Goal: Transaction & Acquisition: Purchase product/service

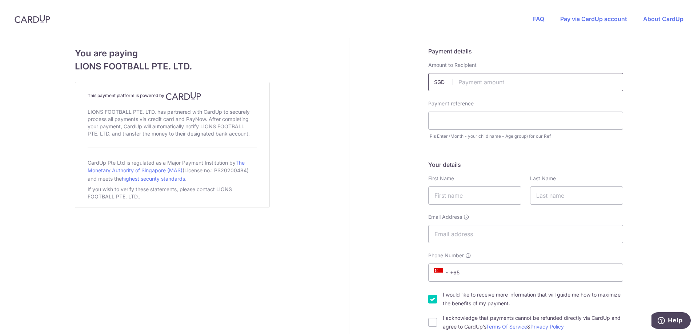
click at [512, 88] on input "text" at bounding box center [525, 82] width 195 height 18
type input "120.00"
click at [514, 113] on input "text" at bounding box center [525, 121] width 195 height 18
click at [514, 122] on input "text" at bounding box center [525, 121] width 195 height 18
click at [462, 121] on input "Jayden" at bounding box center [525, 121] width 195 height 18
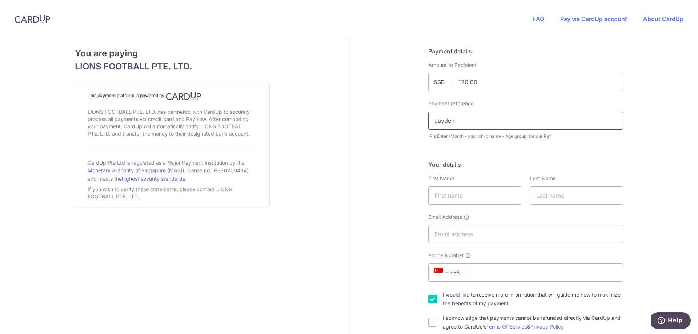
drag, startPoint x: 468, startPoint y: 116, endPoint x: 380, endPoint y: 121, distance: 88.9
paste input "Sept -Jaden - u11"
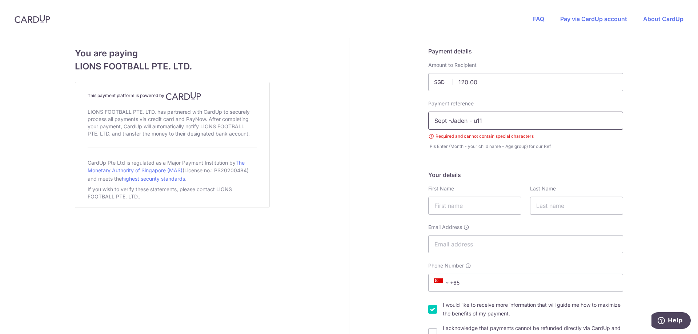
click at [449, 120] on input "Sept -Jaden - u11" at bounding box center [525, 121] width 195 height 18
click at [458, 120] on input "Sept - Jaden - u11" at bounding box center [525, 121] width 195 height 18
click at [448, 123] on input "Sept - Jayden - u11" at bounding box center [525, 121] width 195 height 18
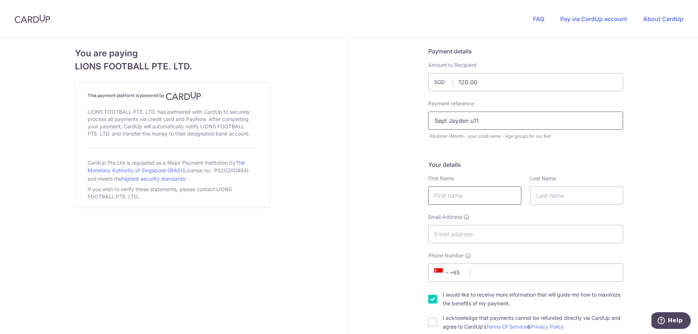
type input "Sept Jayden u11"
click at [468, 197] on input "text" at bounding box center [474, 196] width 93 height 18
type input "[PERSON_NAME]"
type input "Lim"
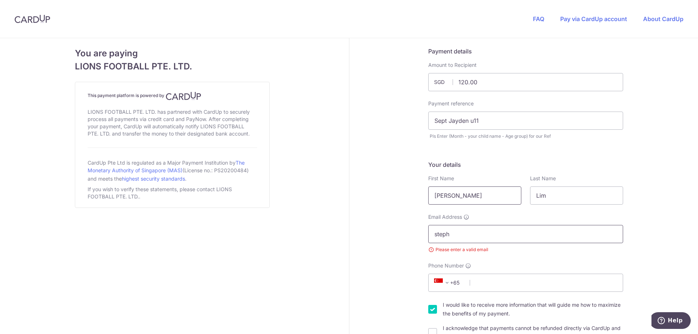
type input "[EMAIL_ADDRESS][DOMAIN_NAME]"
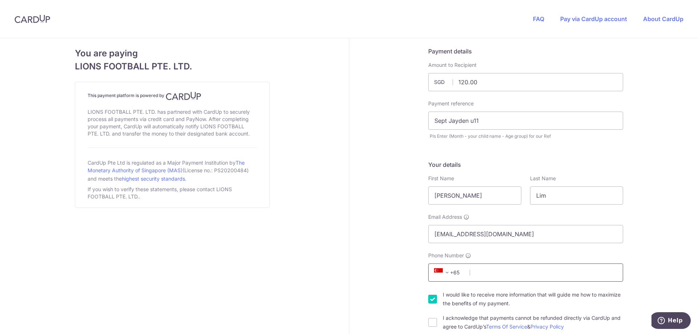
click at [517, 276] on input "Phone Number" at bounding box center [525, 273] width 195 height 18
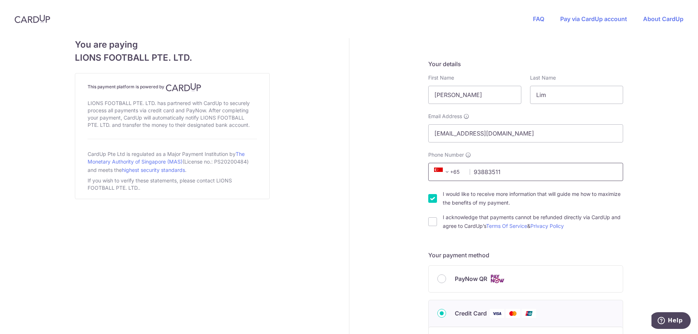
scroll to position [109, 0]
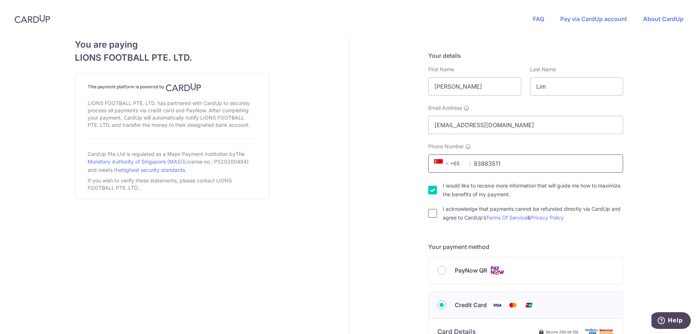
type input "93883511"
click at [432, 214] on input "I acknowledge that payments cannot be refunded directly via CardUp and agree to…" at bounding box center [432, 213] width 9 height 9
checkbox input "true"
click at [439, 192] on div "I would like to receive more information that will guide me how to maximize the…" at bounding box center [525, 189] width 195 height 17
click at [431, 193] on input "I would like to receive more information that will guide me how to maximize the…" at bounding box center [432, 190] width 9 height 9
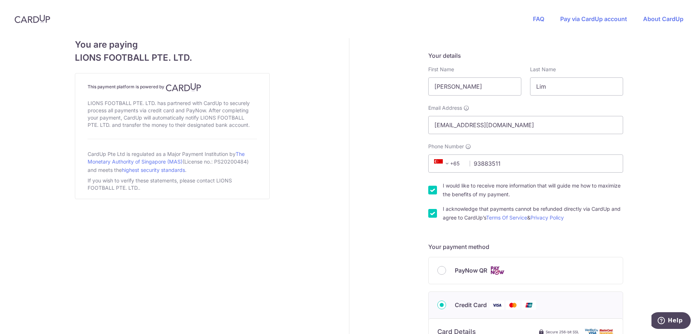
checkbox input "false"
click at [450, 272] on div "PayNow QR" at bounding box center [526, 270] width 177 height 9
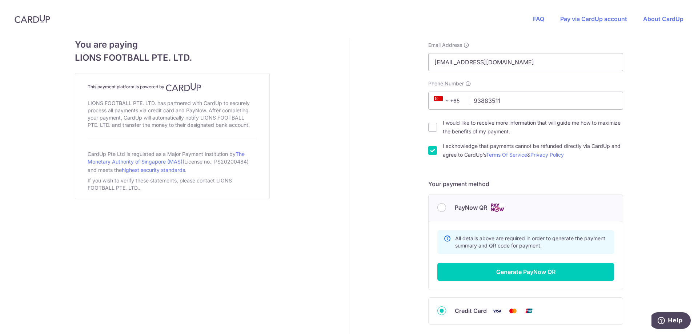
scroll to position [224, 0]
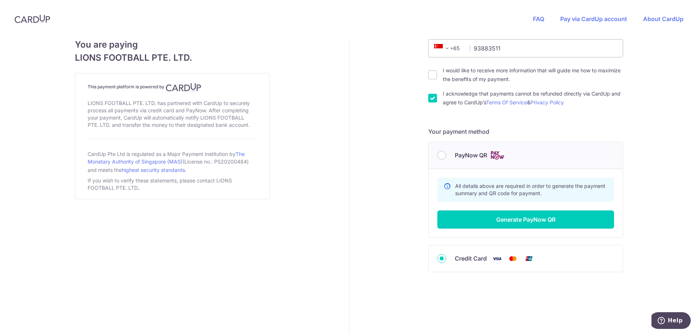
click at [514, 206] on div "Summary Total Payable SGD 120.00 All details above are required in order to gen…" at bounding box center [526, 203] width 194 height 69
click at [439, 159] on input "PayNow QR" at bounding box center [442, 155] width 9 height 9
radio input "true"
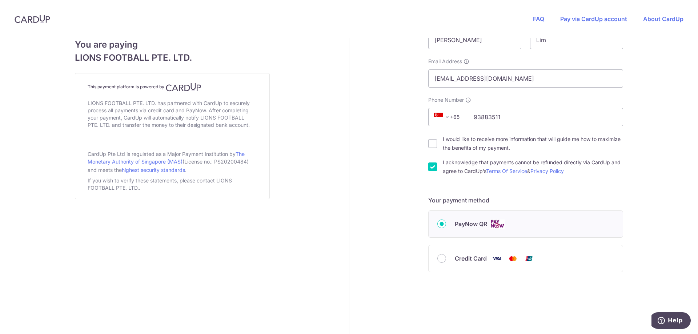
scroll to position [156, 0]
drag, startPoint x: 665, startPoint y: 319, endPoint x: 596, endPoint y: 275, distance: 81.8
click at [652, 312] on html "Help" at bounding box center [671, 321] width 39 height 18
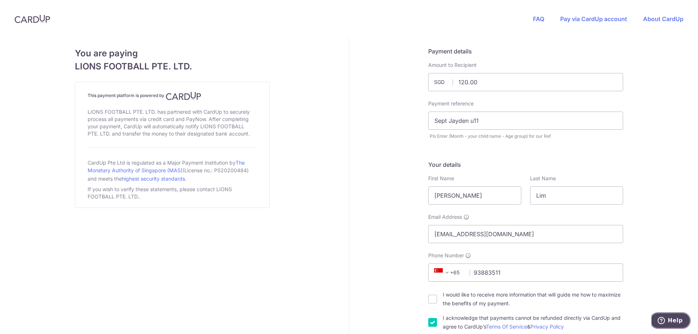
scroll to position [109, 0]
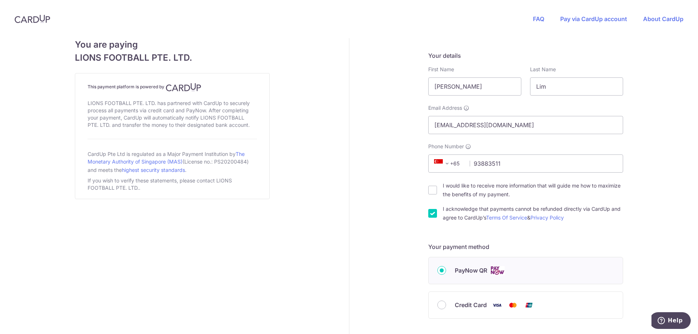
click at [437, 192] on div "I would like to receive more information that will guide me how to maximize the…" at bounding box center [525, 189] width 195 height 17
click at [434, 192] on input "I would like to receive more information that will guide me how to maximize the…" at bounding box center [432, 190] width 9 height 9
checkbox input "true"
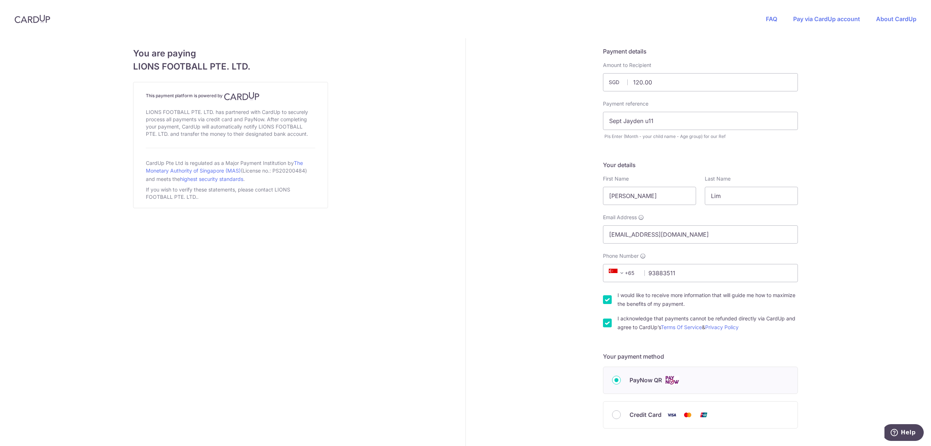
scroll to position [44, 0]
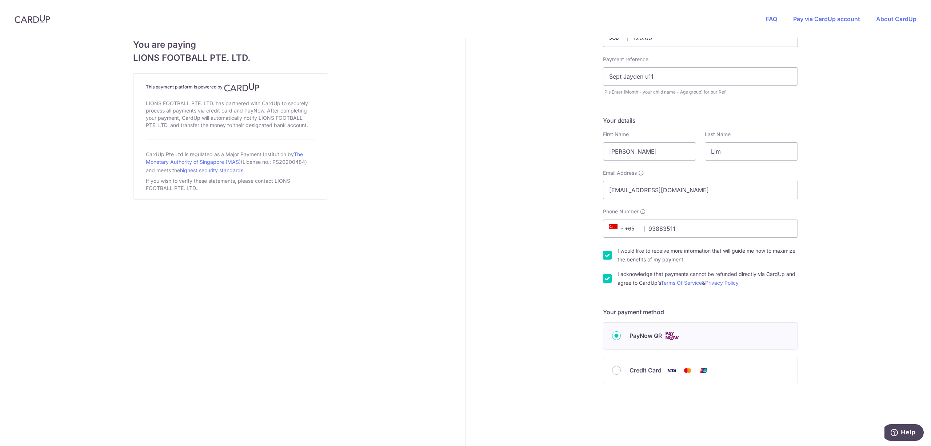
click at [683, 334] on div "Credit Card" at bounding box center [700, 370] width 194 height 27
click at [682, 334] on img at bounding box center [687, 370] width 15 height 9
click at [621, 334] on input "Credit Card" at bounding box center [616, 370] width 9 height 9
radio input "true"
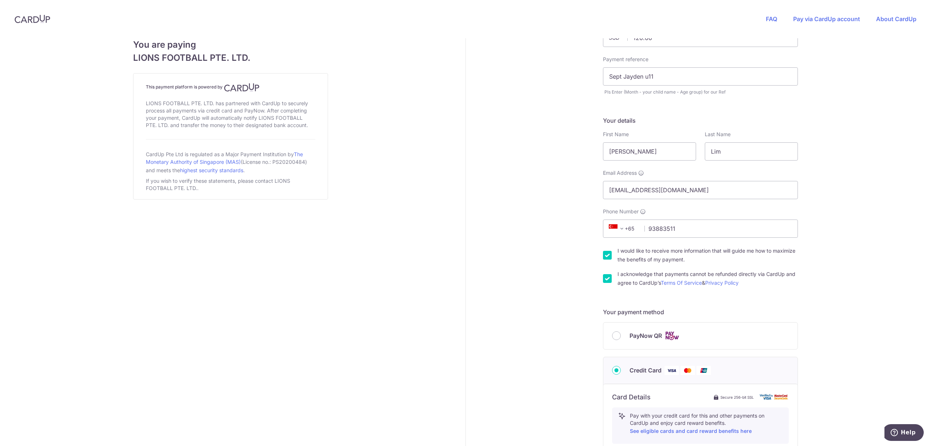
click at [642, 333] on span "PayNow QR" at bounding box center [646, 335] width 32 height 9
click at [621, 333] on input "PayNow QR" at bounding box center [616, 335] width 9 height 9
radio input "true"
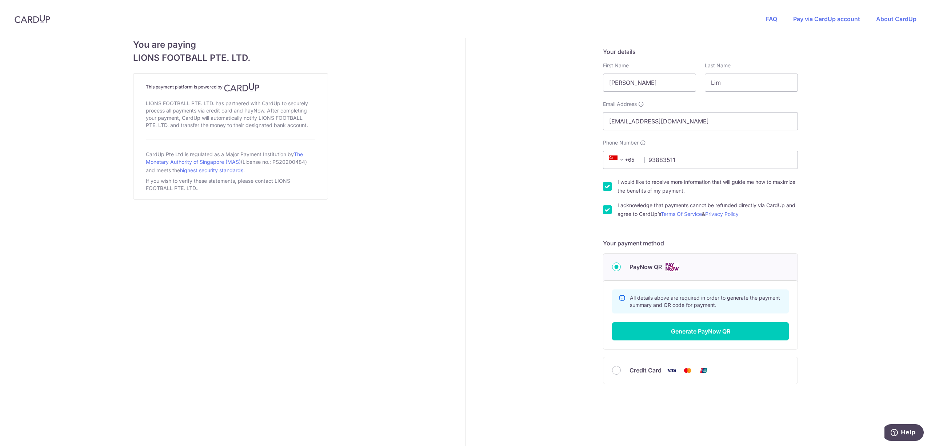
scroll to position [114, 0]
click at [642, 334] on button "Generate PayNow QR" at bounding box center [700, 331] width 177 height 18
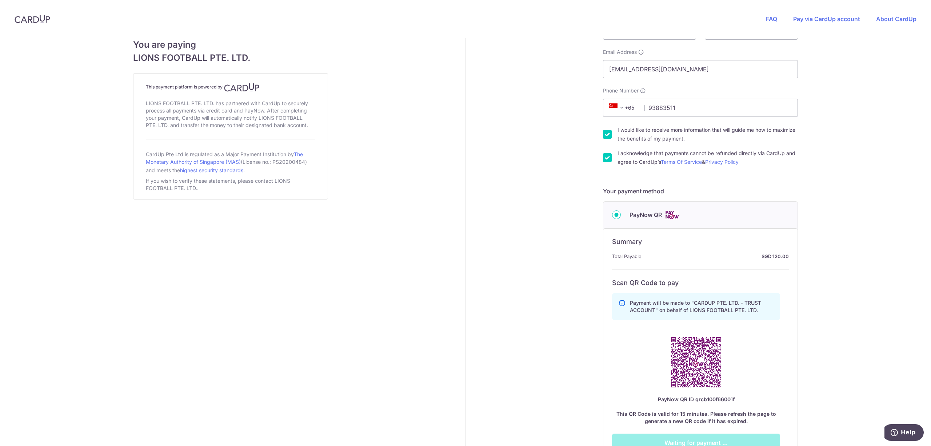
scroll to position [277, 0]
